Goal: Information Seeking & Learning: Learn about a topic

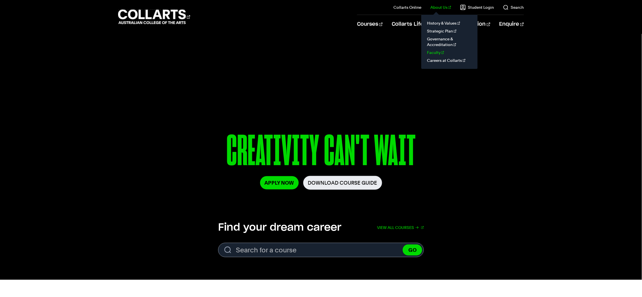
click at [443, 51] on link "Faculty" at bounding box center [449, 52] width 47 height 8
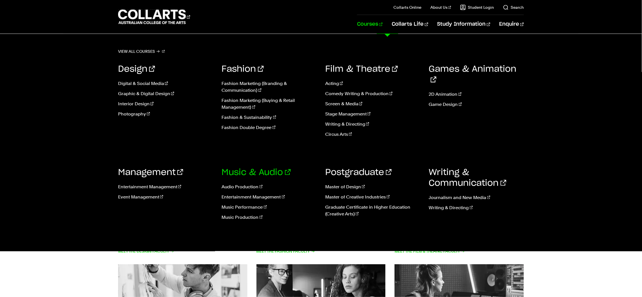
click at [275, 175] on link "Music & Audio" at bounding box center [256, 172] width 69 height 8
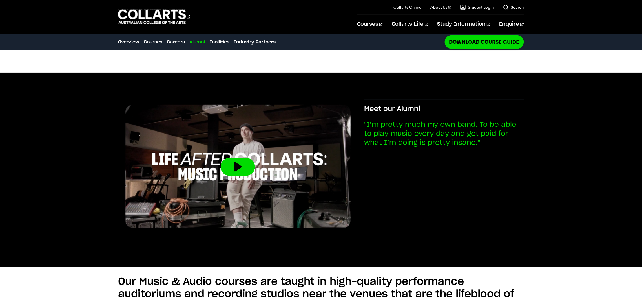
scroll to position [911, 0]
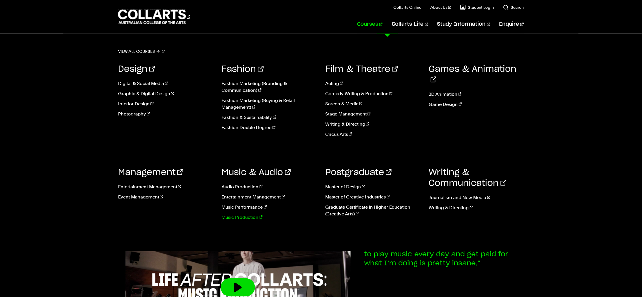
click at [249, 218] on link "Music Production" at bounding box center [269, 217] width 95 height 7
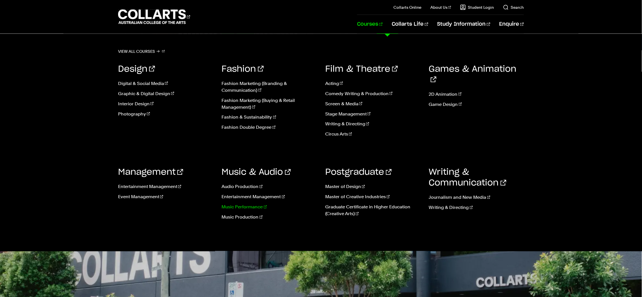
scroll to position [1348, 0]
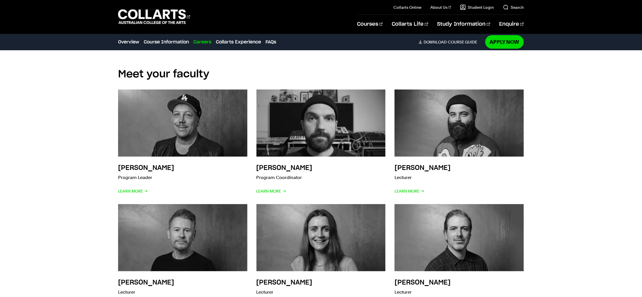
scroll to position [1193, 0]
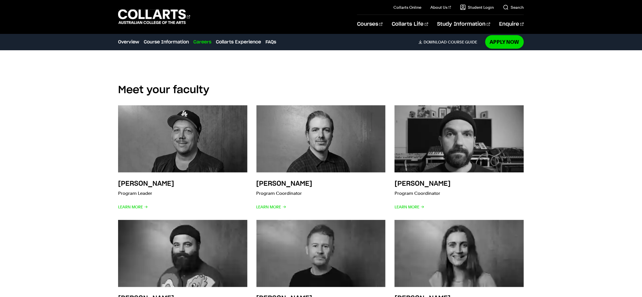
scroll to position [1196, 0]
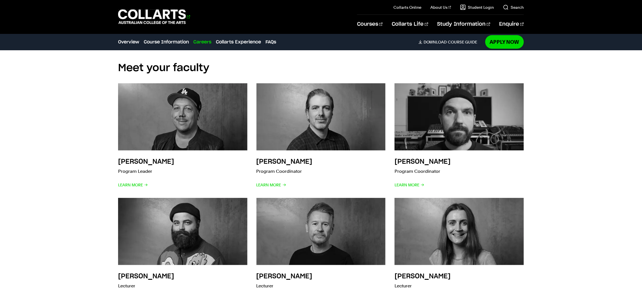
click at [156, 19] on 1 "Go to homepage" at bounding box center [152, 17] width 68 height 15
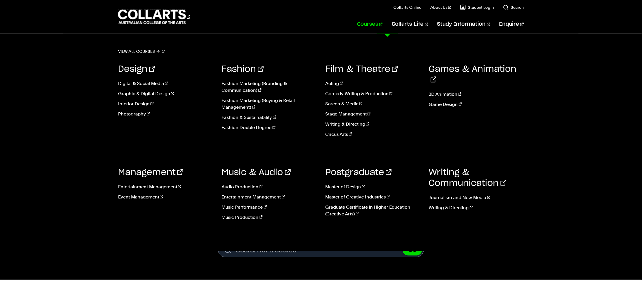
click at [261, 179] on ul "Audio Production Entertainment Management Music Performance Music Production" at bounding box center [269, 204] width 95 height 50
click at [261, 177] on h3 "Music & Audio" at bounding box center [269, 172] width 95 height 11
click at [261, 175] on link "Music & Audio" at bounding box center [256, 172] width 69 height 8
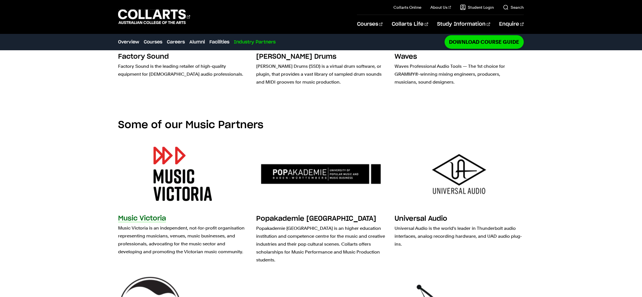
scroll to position [1943, 0]
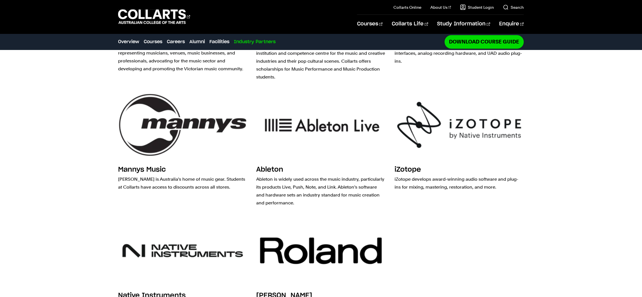
scroll to position [2119, 0]
